Goal: Register for event/course

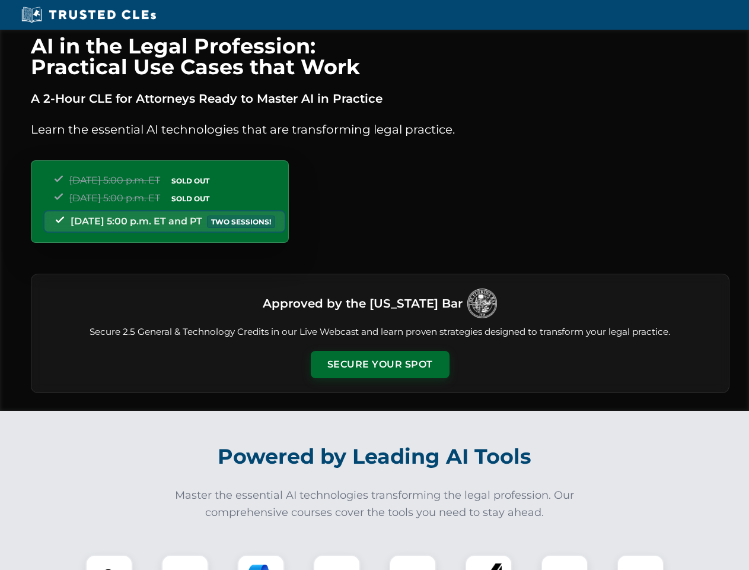
click at [380, 364] on button "Secure Your Spot" at bounding box center [380, 364] width 139 height 27
click at [109, 562] on img at bounding box center [109, 578] width 34 height 34
click at [185, 562] on div at bounding box center [184, 577] width 47 height 47
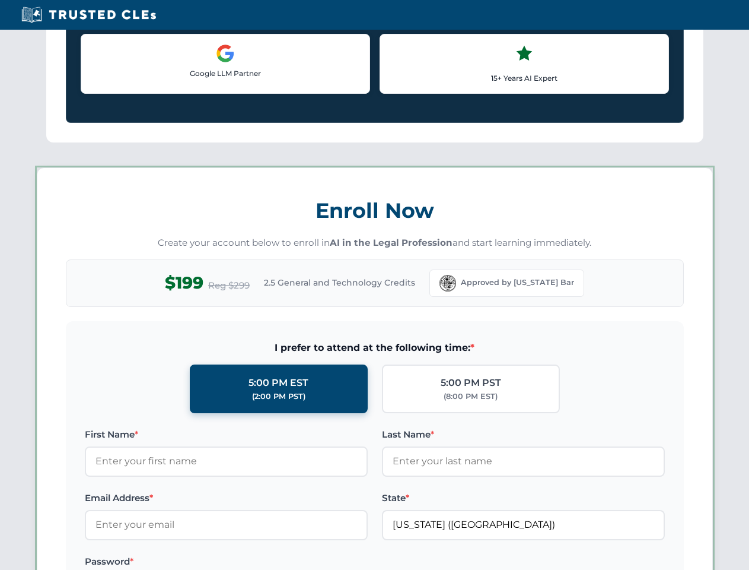
click at [337, 562] on label "Password *" at bounding box center [226, 561] width 283 height 14
